Goal: Information Seeking & Learning: Learn about a topic

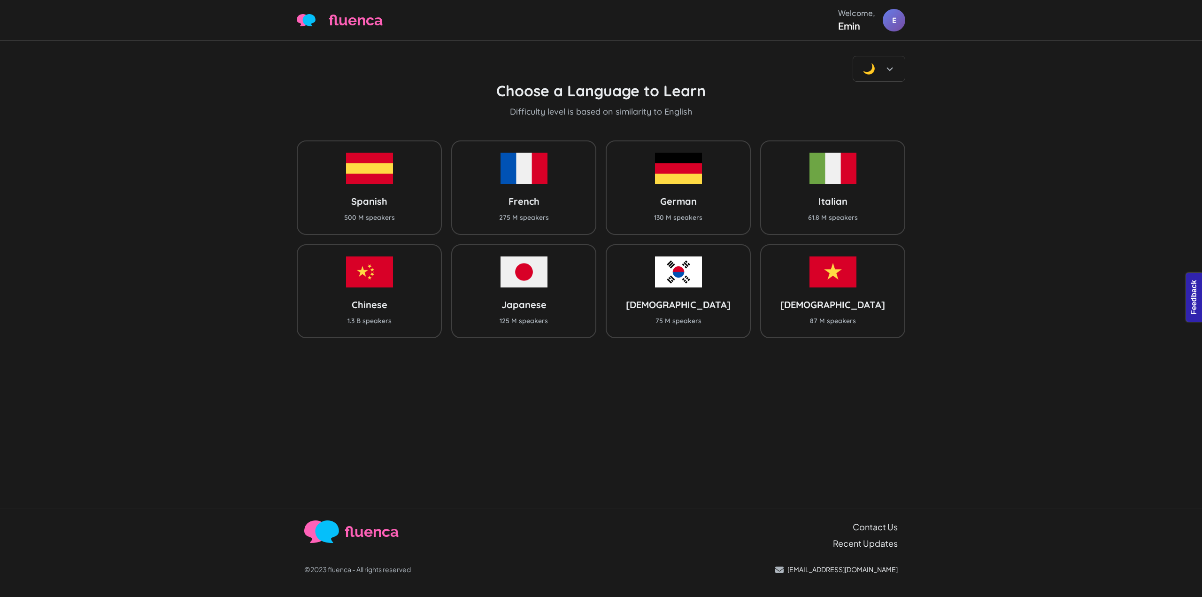
drag, startPoint x: 355, startPoint y: 77, endPoint x: 274, endPoint y: 101, distance: 84.6
click at [217, 70] on div "🌙 Choose a Language to Learn Difficulty level is based on similarity to English…" at bounding box center [601, 275] width 1202 height 468
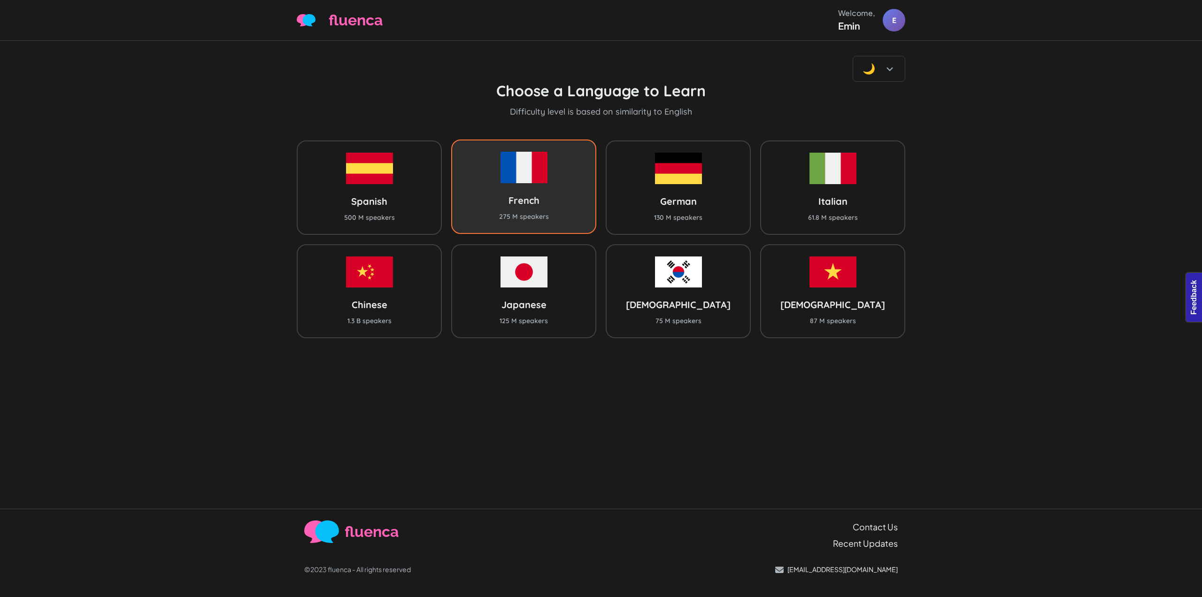
click at [510, 184] on div "French 275 M speakers" at bounding box center [523, 186] width 145 height 94
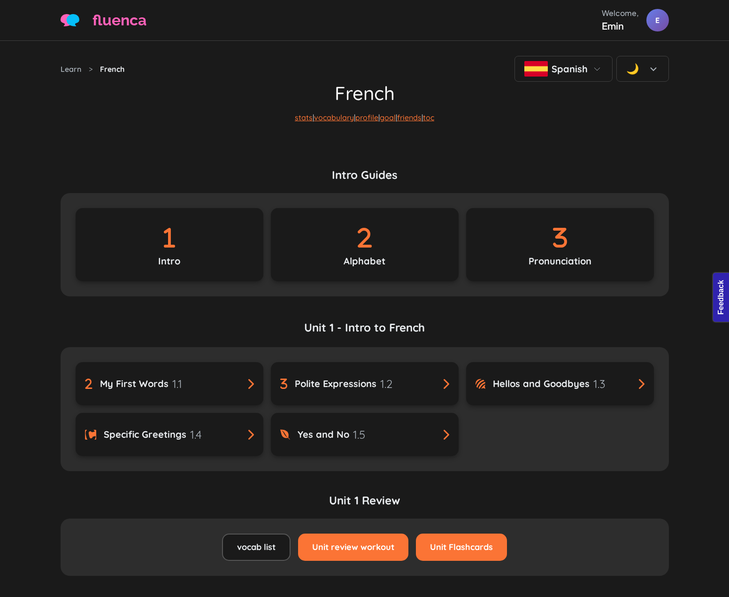
click at [525, 113] on p "stats | vocabulary | profile | goal | friends | toc" at bounding box center [365, 124] width 609 height 41
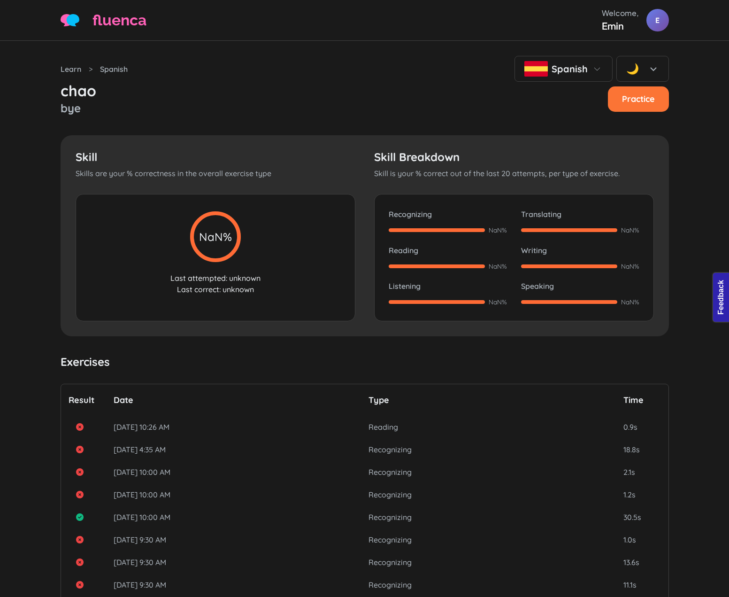
click at [462, 98] on div "chao bye Practice" at bounding box center [365, 99] width 609 height 35
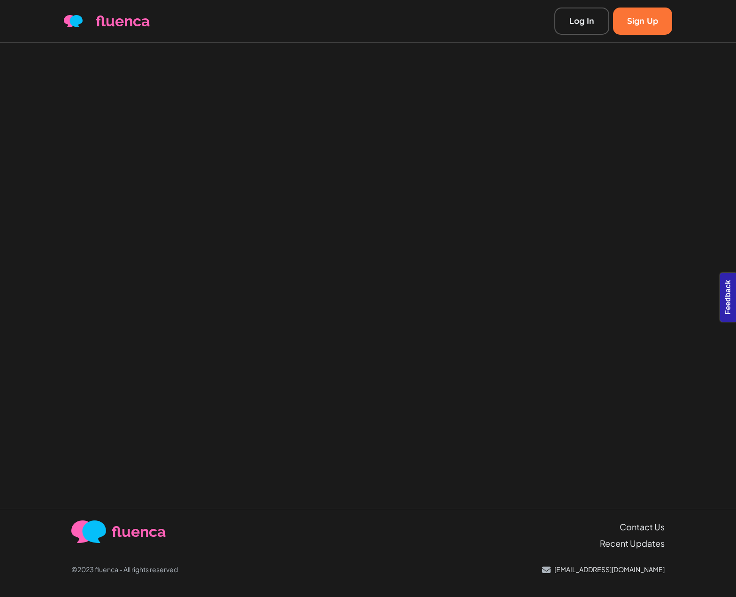
click at [365, 170] on div at bounding box center [368, 276] width 736 height 466
click at [419, 178] on div at bounding box center [368, 276] width 736 height 466
click at [529, 247] on div at bounding box center [368, 276] width 736 height 466
click at [378, 177] on div at bounding box center [368, 276] width 736 height 466
